Goal: Information Seeking & Learning: Understand process/instructions

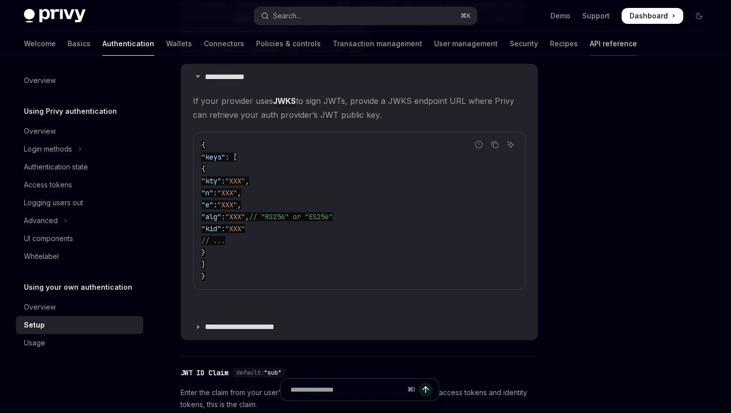
click at [590, 43] on link "API reference" at bounding box center [613, 44] width 47 height 24
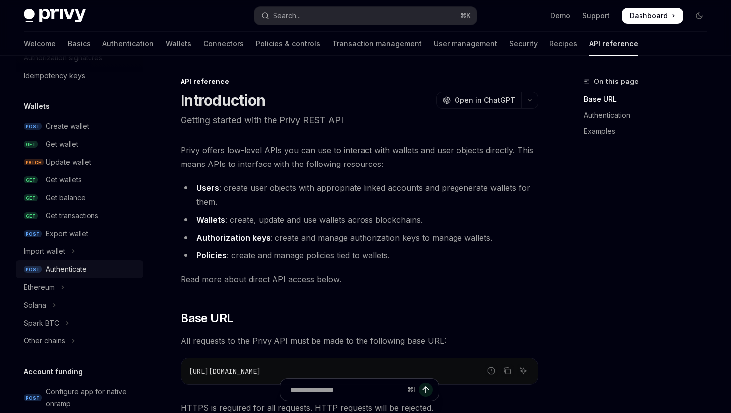
scroll to position [59, 0]
click at [80, 265] on div "Authenticate" at bounding box center [66, 268] width 41 height 12
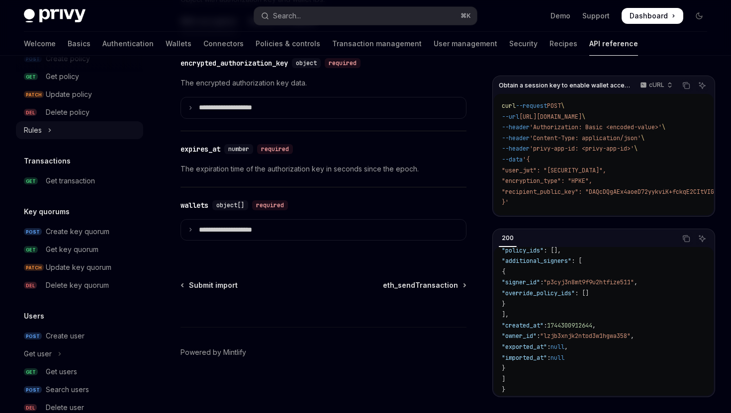
scroll to position [632, 0]
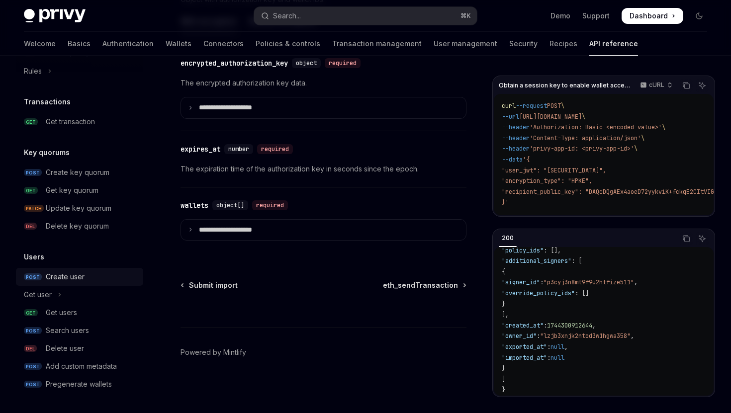
click at [59, 278] on div "Create user" at bounding box center [65, 277] width 39 height 12
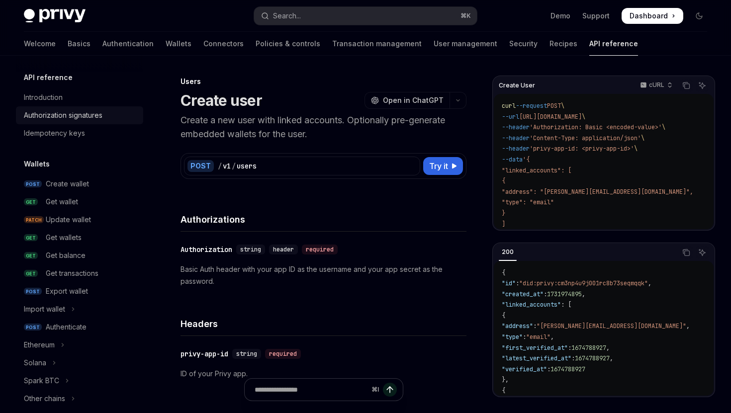
click at [74, 120] on div "Authorization signatures" at bounding box center [63, 115] width 79 height 12
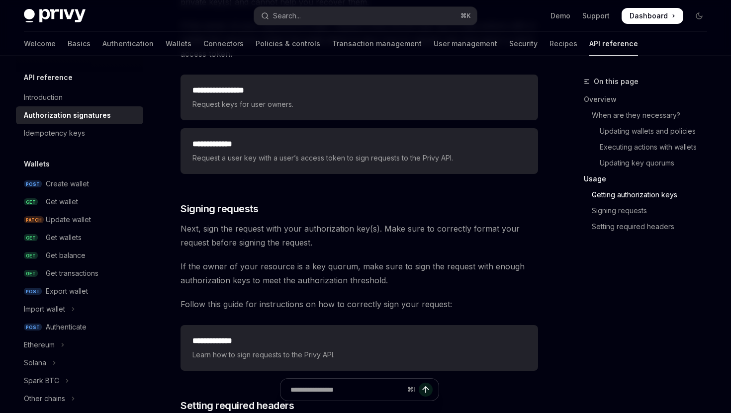
scroll to position [1385, 0]
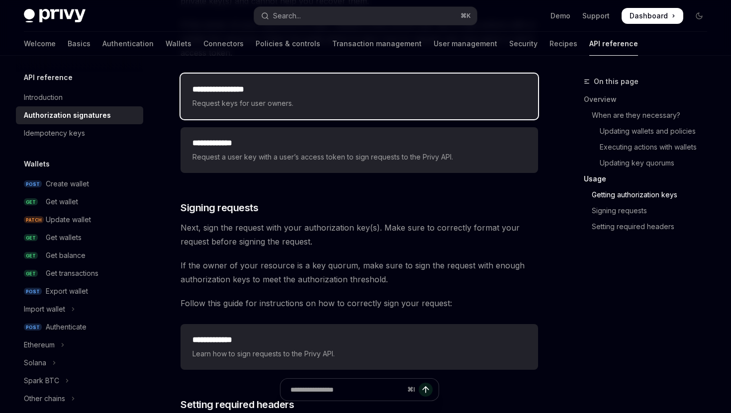
click at [271, 112] on div "**********" at bounding box center [360, 97] width 358 height 46
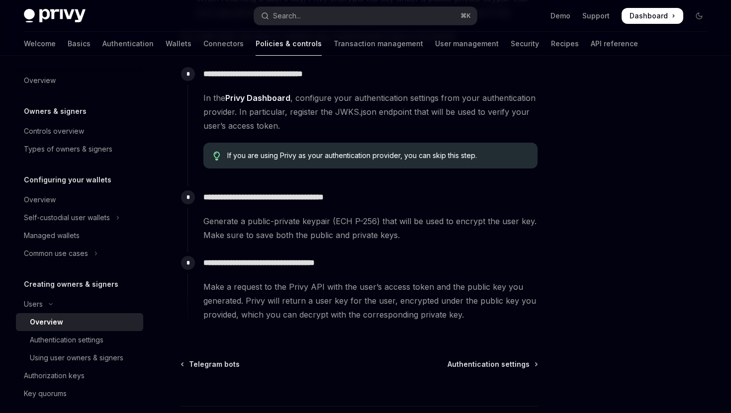
scroll to position [390, 0]
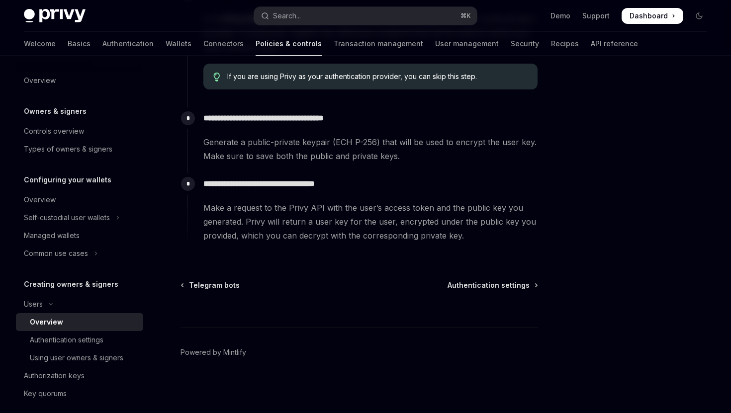
click at [472, 294] on div "⌘ I" at bounding box center [360, 308] width 358 height 37
click at [472, 284] on span "Authentication settings" at bounding box center [489, 285] width 82 height 10
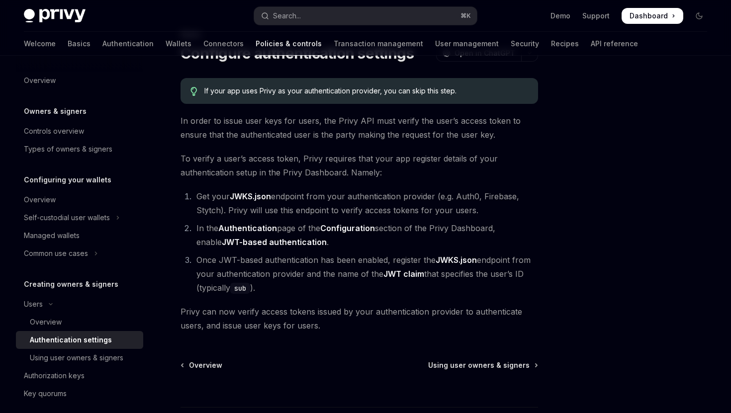
scroll to position [48, 0]
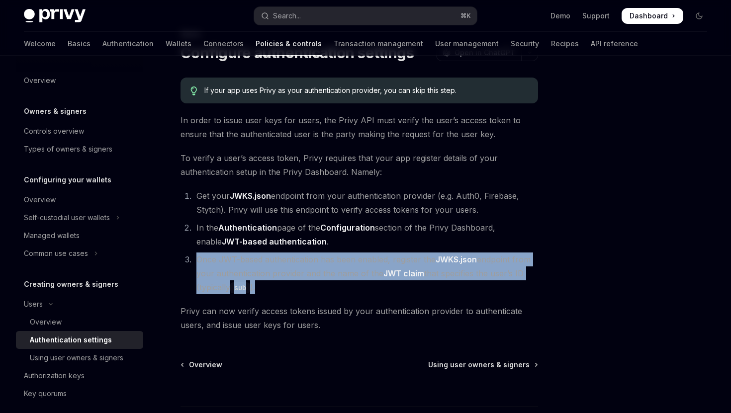
drag, startPoint x: 278, startPoint y: 284, endPoint x: 193, endPoint y: 259, distance: 88.4
click at [193, 259] on li "Once JWT-based authentication has been enabled, register the JWKS.json endpoint…" at bounding box center [365, 274] width 345 height 42
copy li "Once JWT-based authentication has been enabled, register the JWKS.json endpoint…"
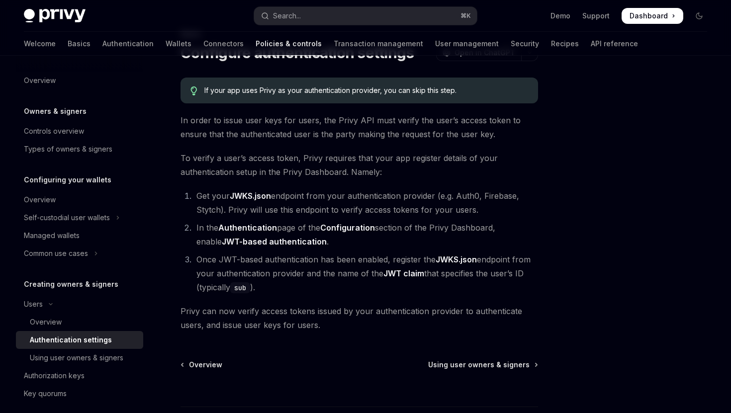
click at [316, 244] on li "In the Authentication page of the Configuration section of the Privy Dashboard,…" at bounding box center [365, 235] width 345 height 28
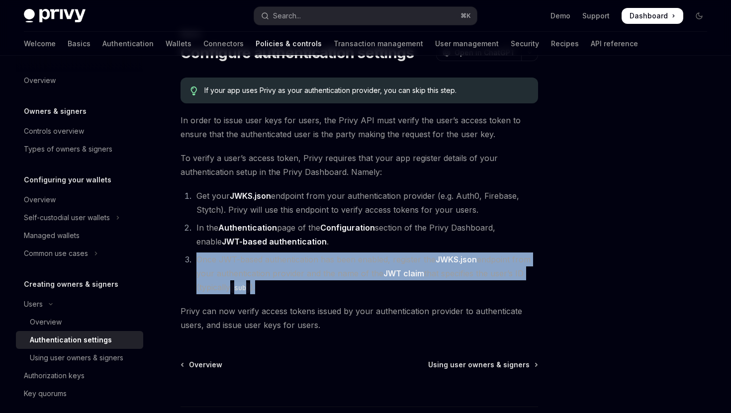
drag, startPoint x: 275, startPoint y: 289, endPoint x: 195, endPoint y: 263, distance: 84.1
click at [194, 263] on li "Once JWT-based authentication has been enabled, register the JWKS.json endpoint…" at bounding box center [365, 274] width 345 height 42
copy li "Once JWT-based authentication has been enabled, register the JWKS.json endpoint…"
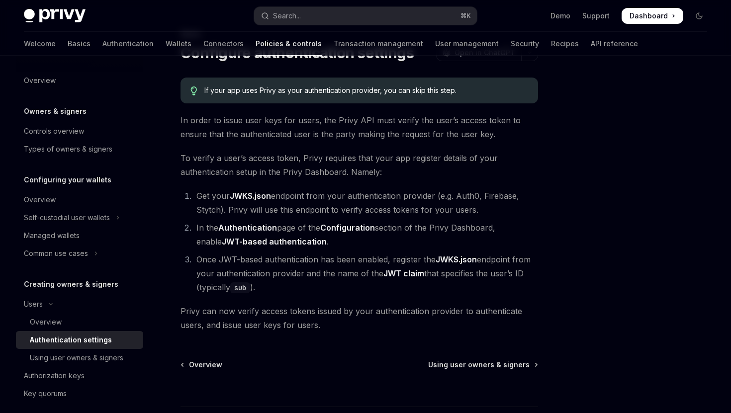
click at [361, 199] on li "Get your JWKS.json endpoint from your authentication provider (e.g. Auth0, Fire…" at bounding box center [365, 203] width 345 height 28
click at [103, 350] on link "Using user owners & signers" at bounding box center [79, 358] width 127 height 18
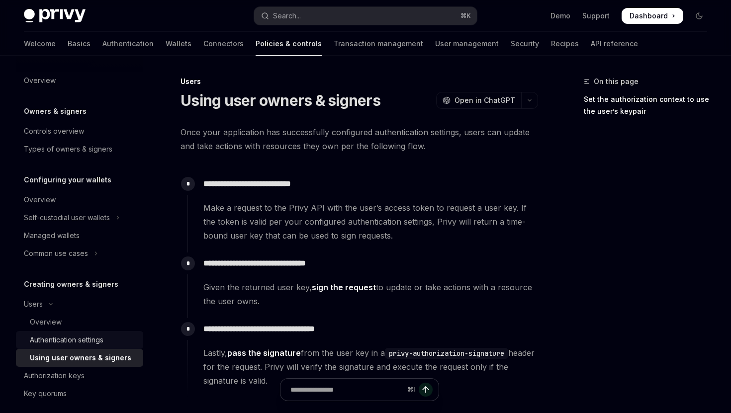
click at [88, 335] on div "Authentication settings" at bounding box center [67, 340] width 74 height 12
type textarea "*"
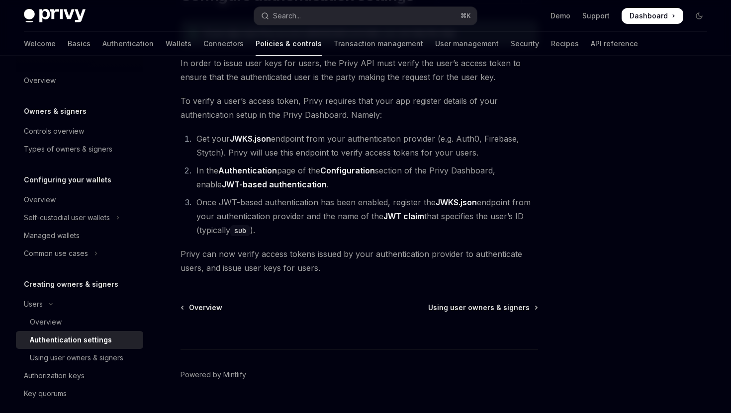
scroll to position [108, 0]
